Goal: Task Accomplishment & Management: Manage account settings

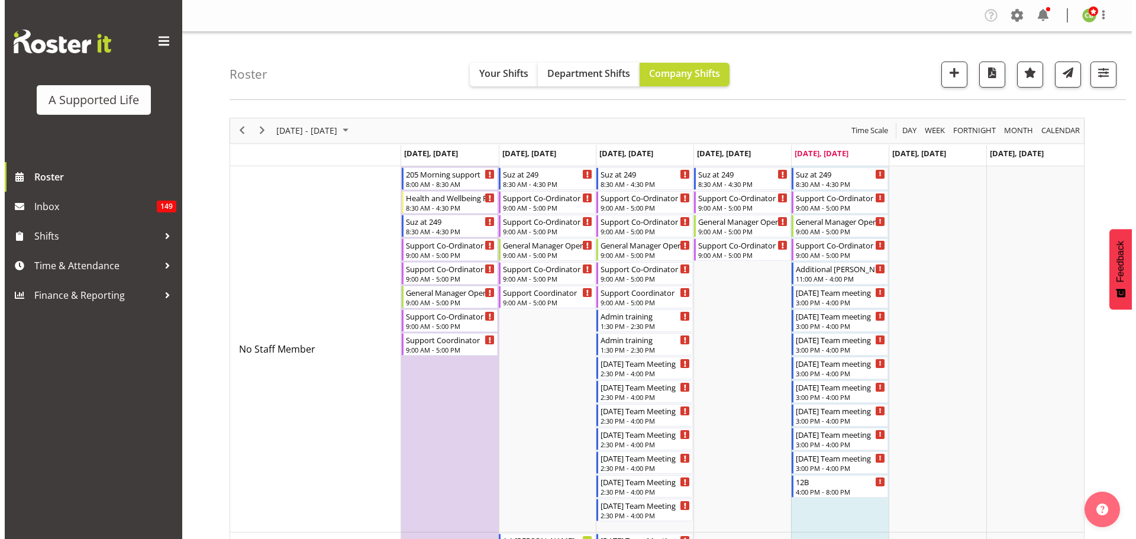
scroll to position [5976, 0]
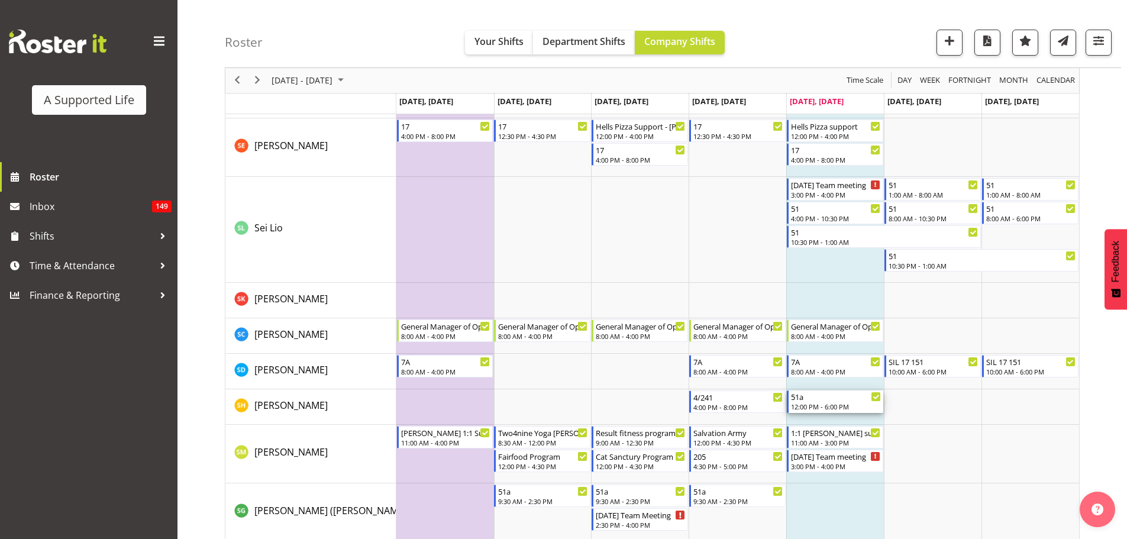
click at [819, 408] on div "12:00 PM - 6:00 PM" at bounding box center [836, 406] width 90 height 9
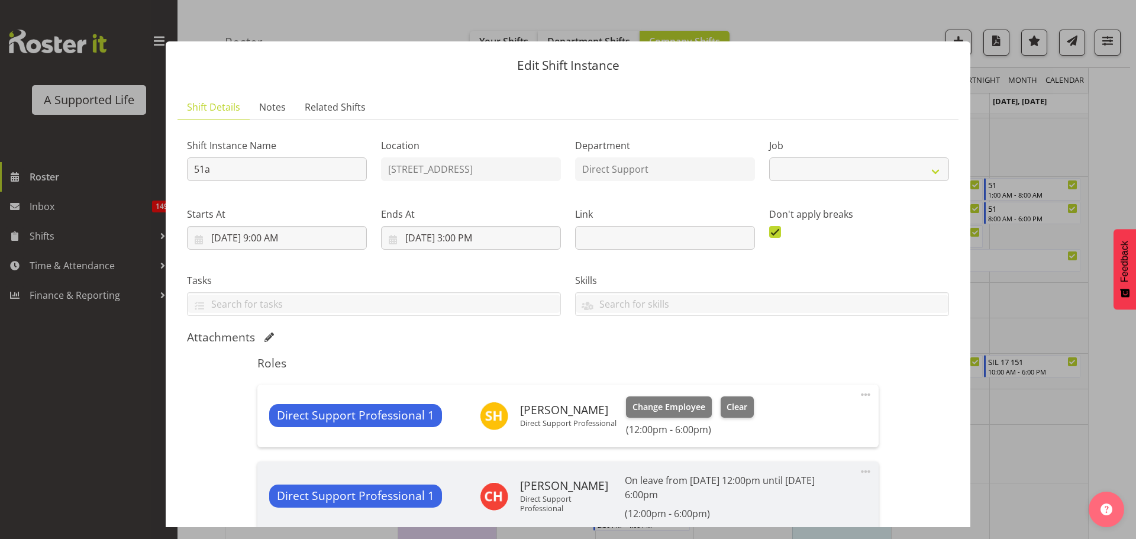
select select "4112"
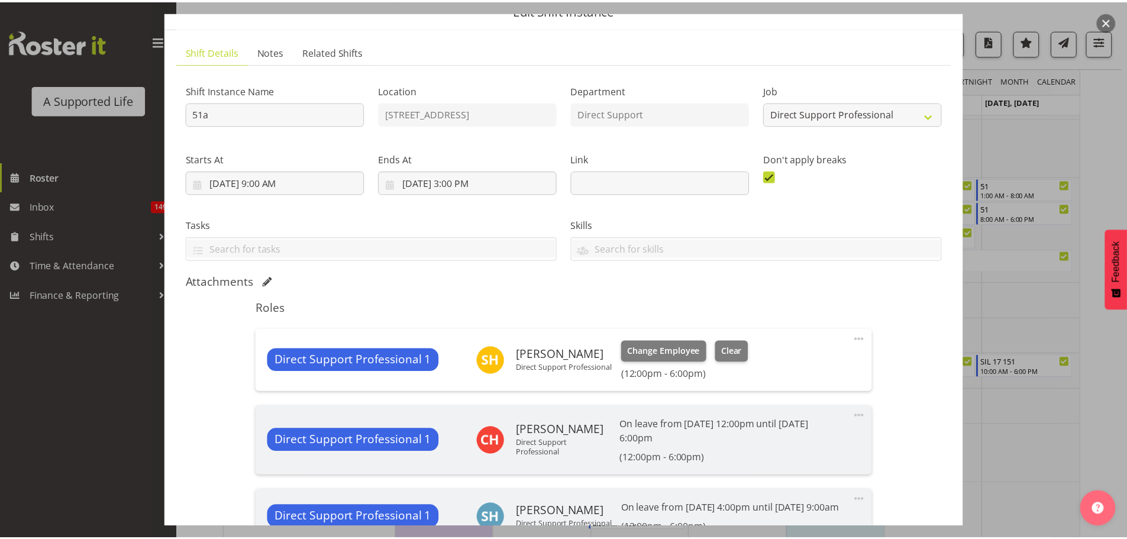
scroll to position [118, 0]
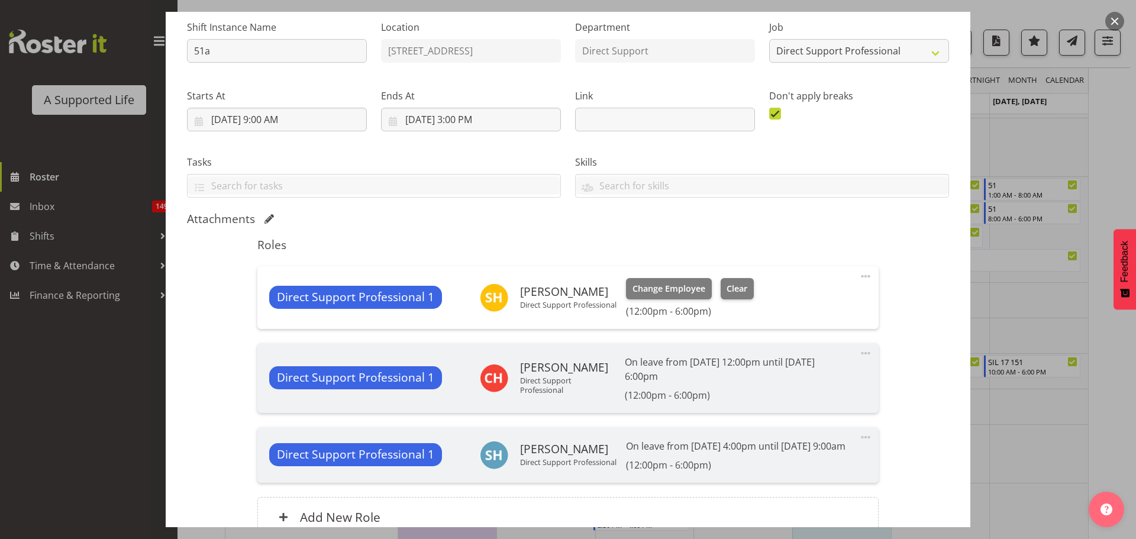
click at [860, 277] on span at bounding box center [866, 276] width 14 height 14
click at [809, 301] on link "Edit" at bounding box center [816, 302] width 114 height 21
select select "8"
select select "2025"
select select "12"
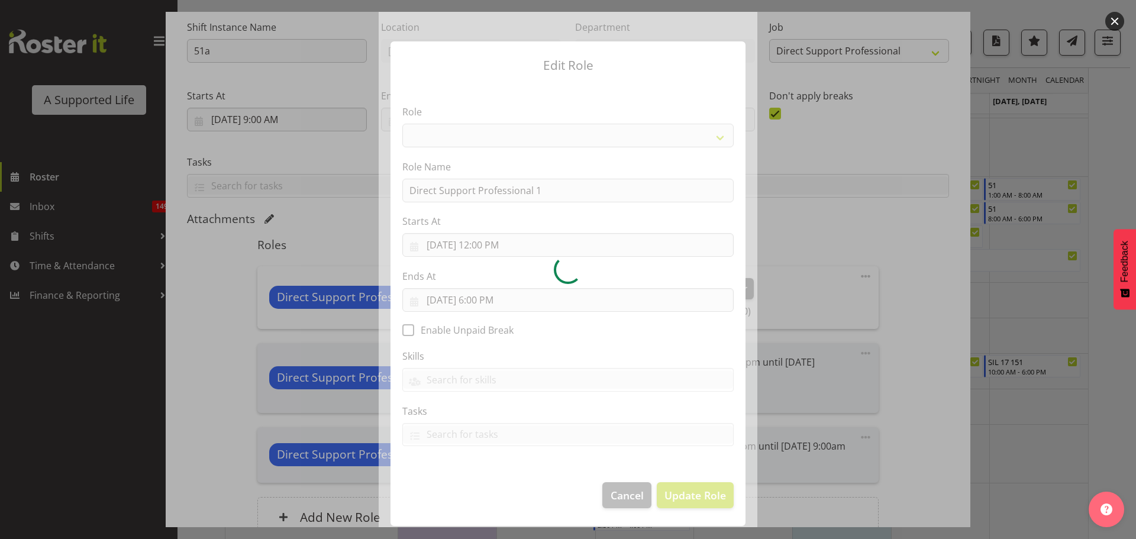
select select "519"
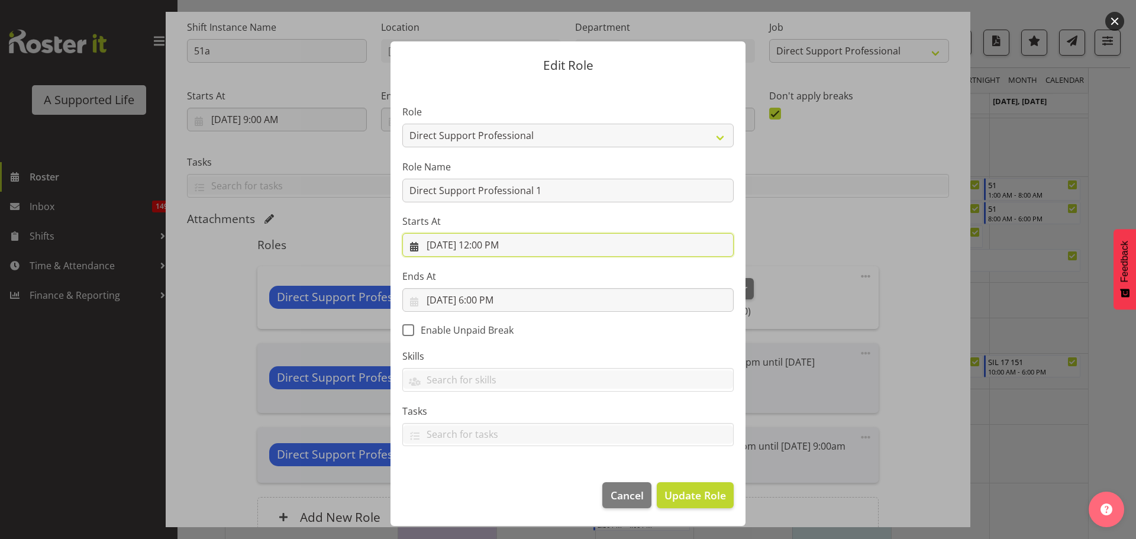
click at [538, 248] on input "[DATE] 12:00 PM" at bounding box center [567, 245] width 331 height 24
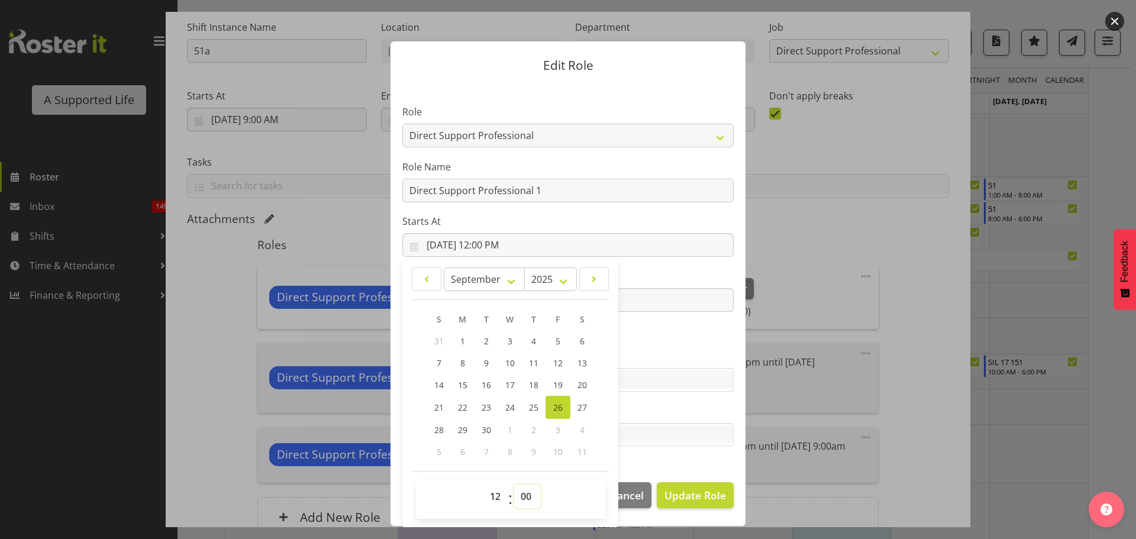
click at [530, 495] on select "00 01 02 03 04 05 06 07 08 09 10 11 12 13 14 15 16 17 18 19 20 21 22 23 24 25 2…" at bounding box center [527, 497] width 27 height 24
select select "30"
click at [514, 485] on select "00 01 02 03 04 05 06 07 08 09 10 11 12 13 14 15 16 17 18 19 20 21 22 23 24 25 2…" at bounding box center [527, 497] width 27 height 24
type input "[DATE] 12:30 PM"
click at [710, 382] on input "text" at bounding box center [568, 379] width 330 height 18
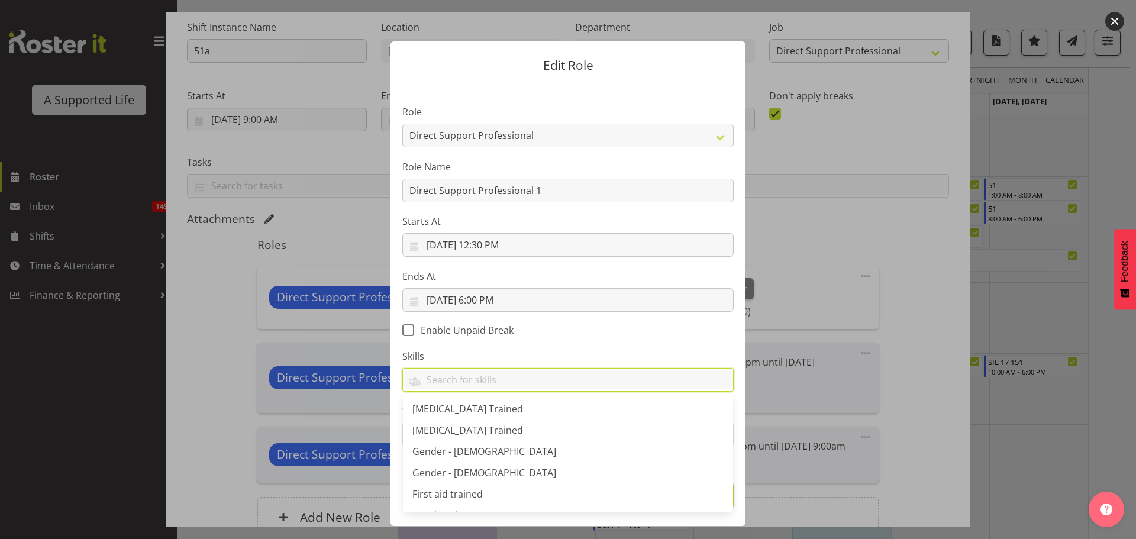
click at [661, 349] on label "Skills" at bounding box center [567, 356] width 331 height 14
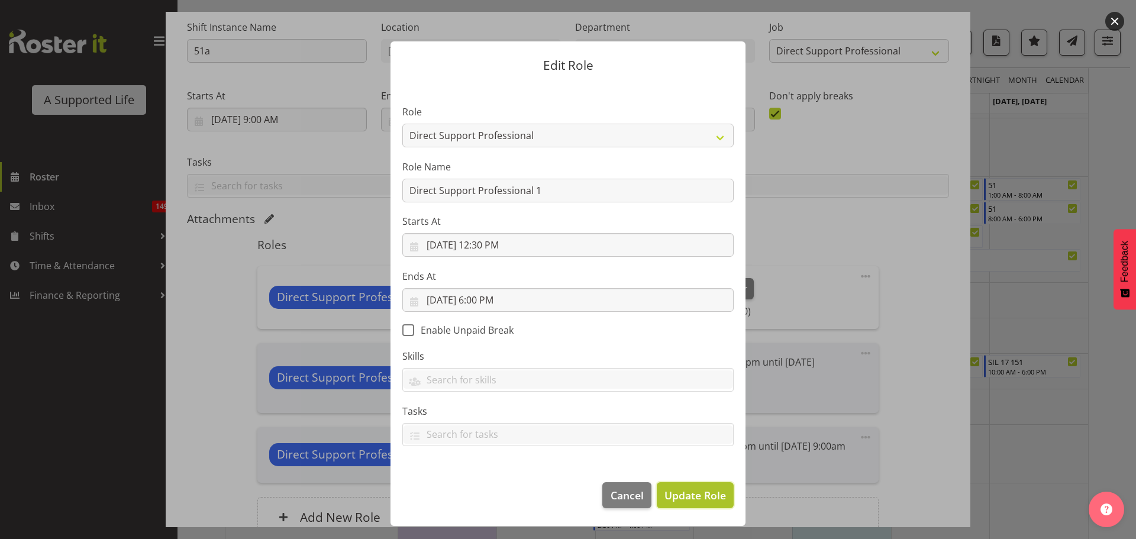
click at [698, 502] on span "Update Role" at bounding box center [695, 495] width 62 height 15
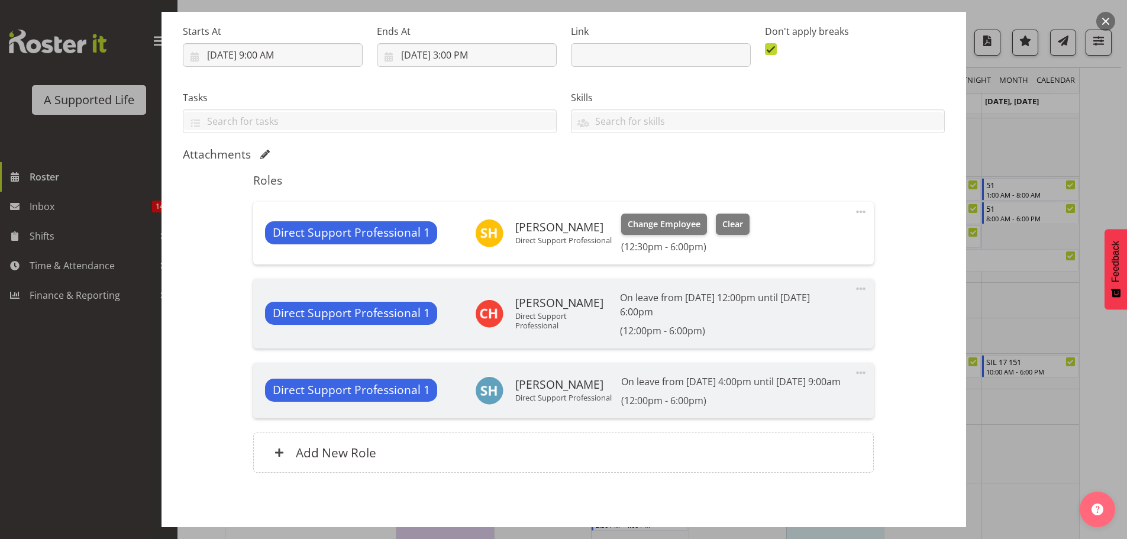
scroll to position [248, 0]
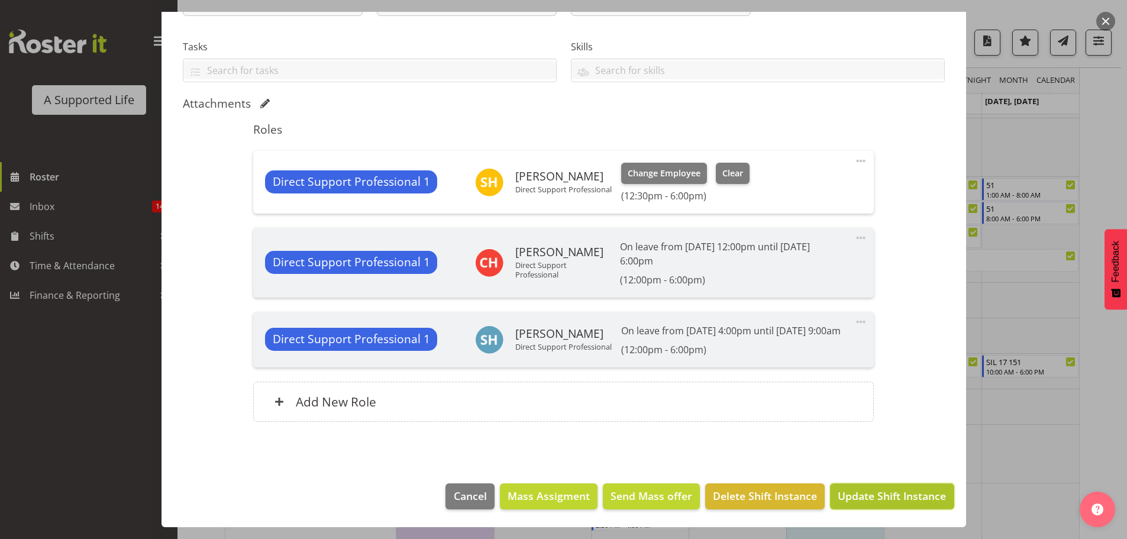
click at [879, 506] on button "Update Shift Instance" at bounding box center [892, 496] width 124 height 26
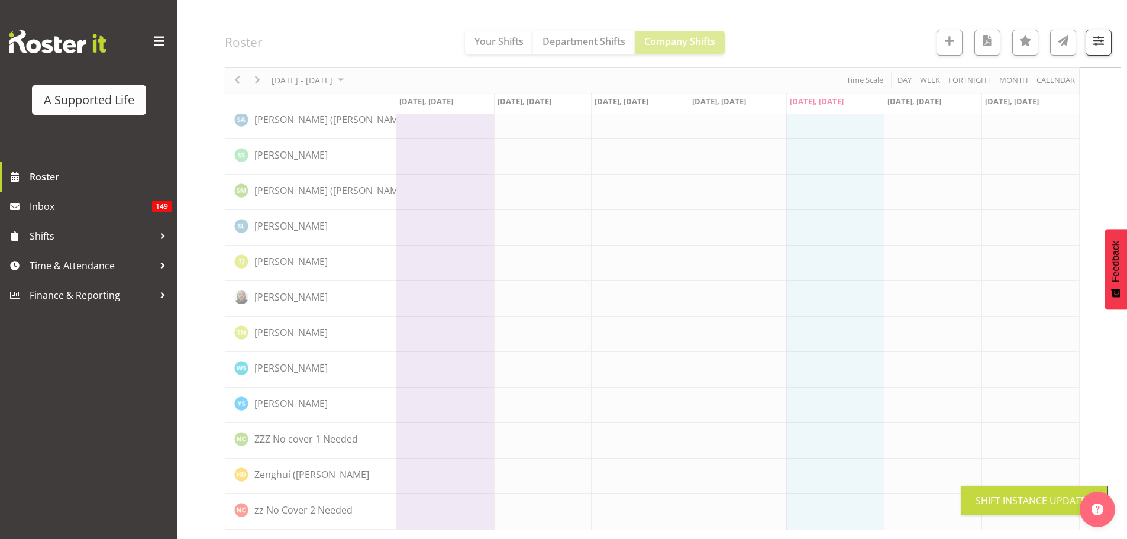
scroll to position [3222, 0]
